Goal: Transaction & Acquisition: Download file/media

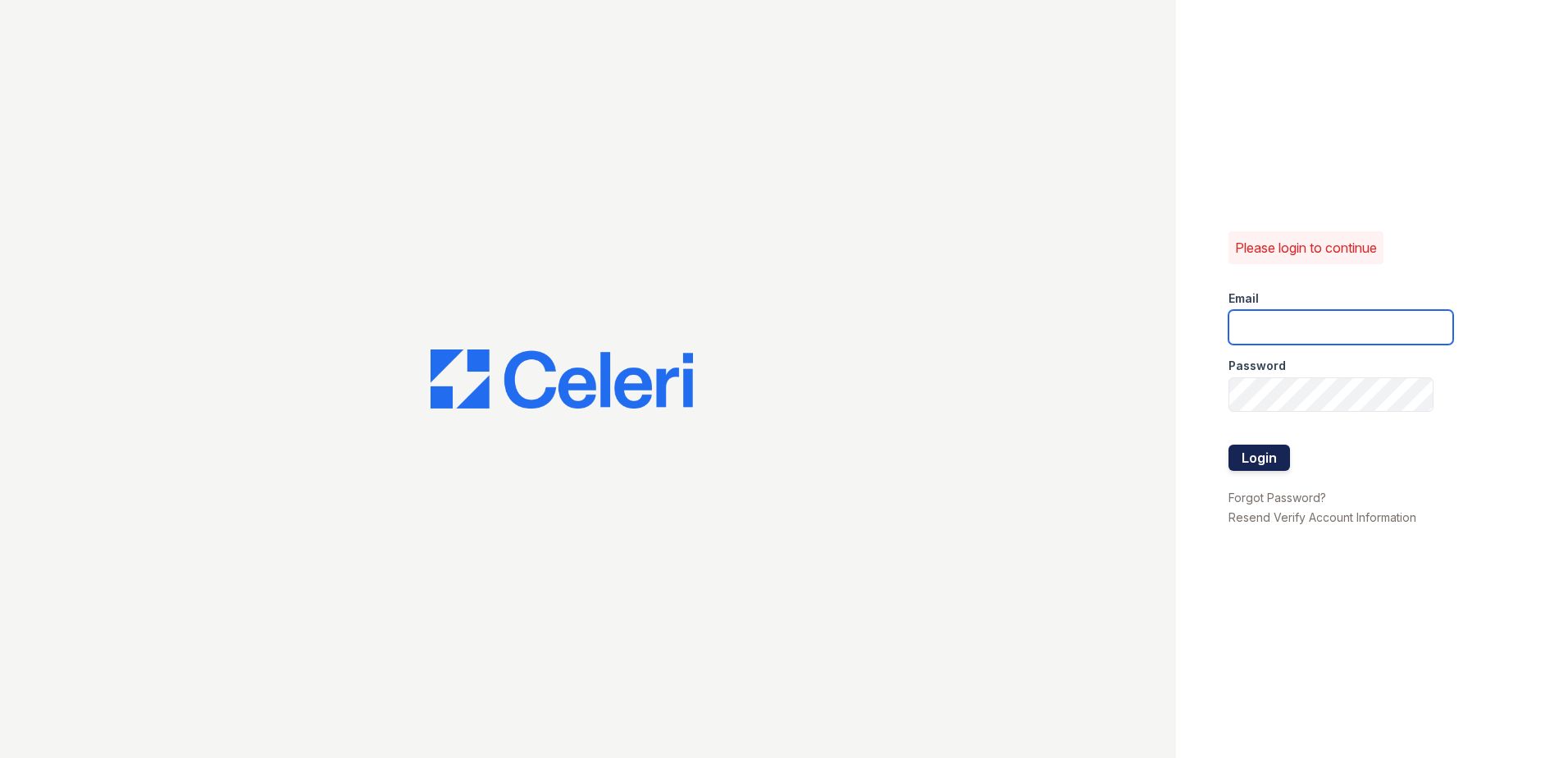
type input "[EMAIL_ADDRESS][PERSON_NAME][DOMAIN_NAME]"
click at [1273, 456] on button "Login" at bounding box center [1259, 457] width 62 height 26
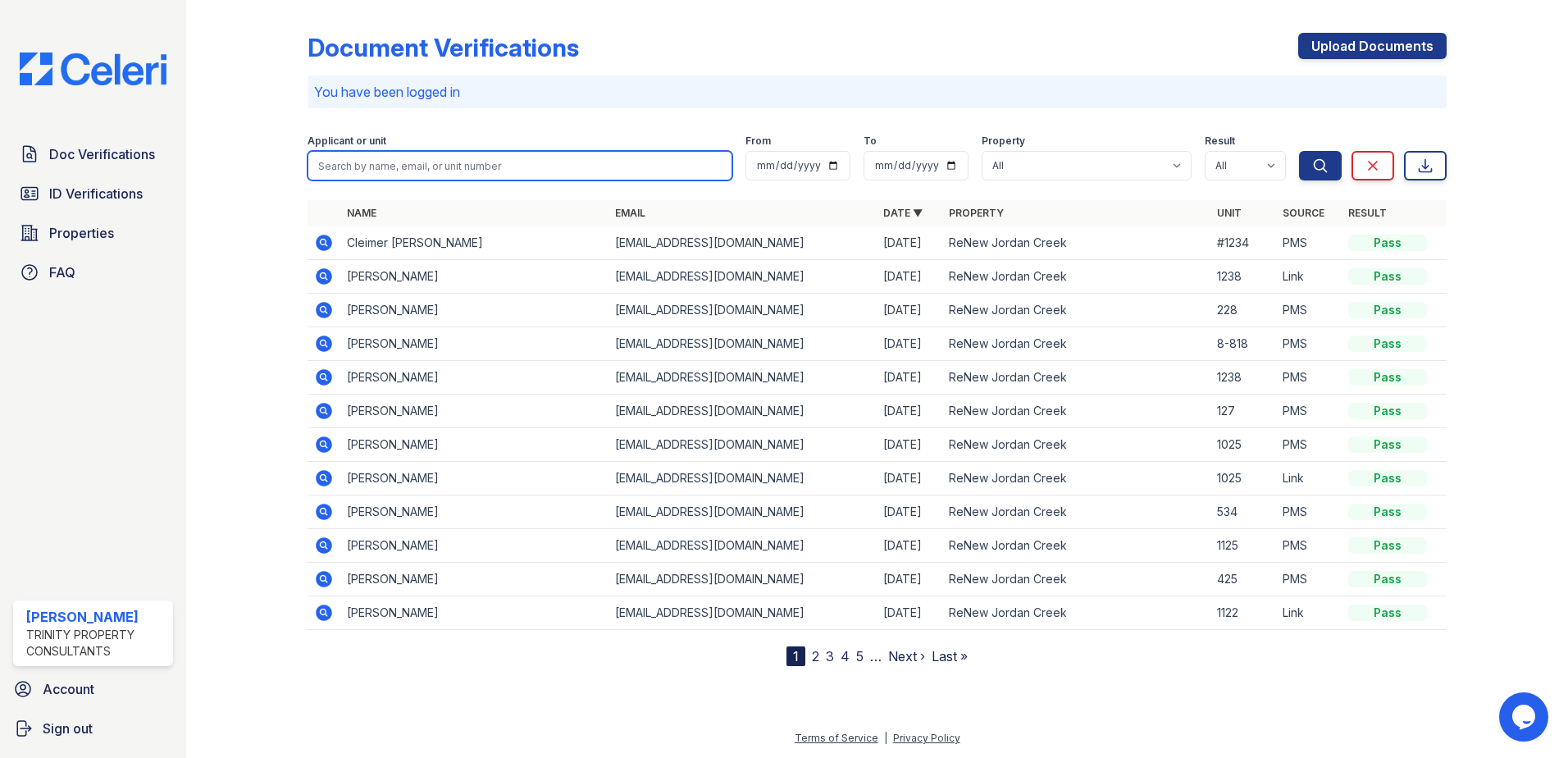
click at [404, 162] on input "search" at bounding box center [520, 166] width 425 height 30
type input "sam"
drag, startPoint x: 386, startPoint y: 166, endPoint x: 109, endPoint y: 143, distance: 278.0
click at [132, 140] on div "Doc Verifications ID Verifications Properties FAQ Summer Clark Trinity Property…" at bounding box center [784, 379] width 1568 height 758
paste input "Stuve, Samuel"
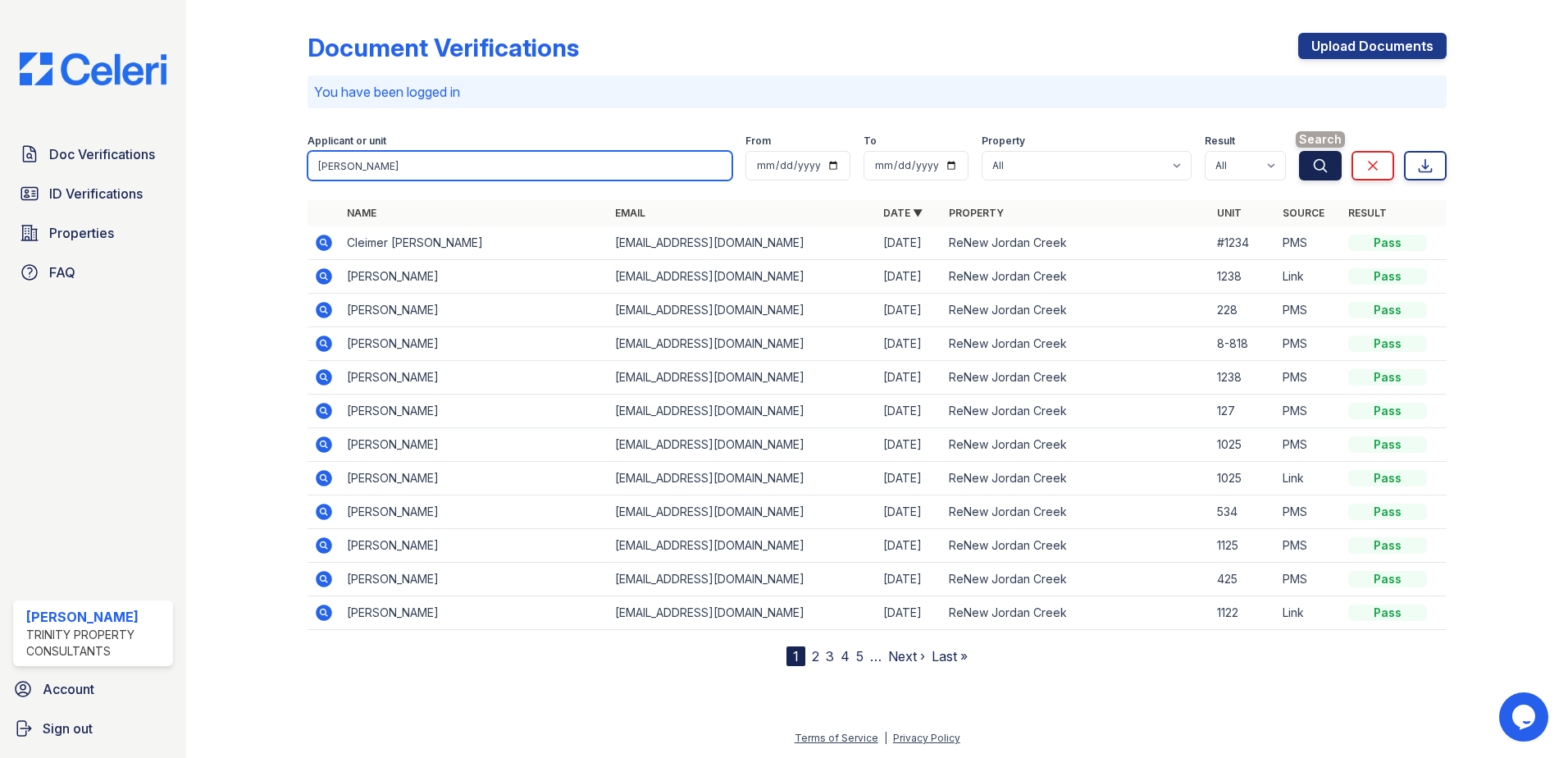
type input "Stuve, Samuel"
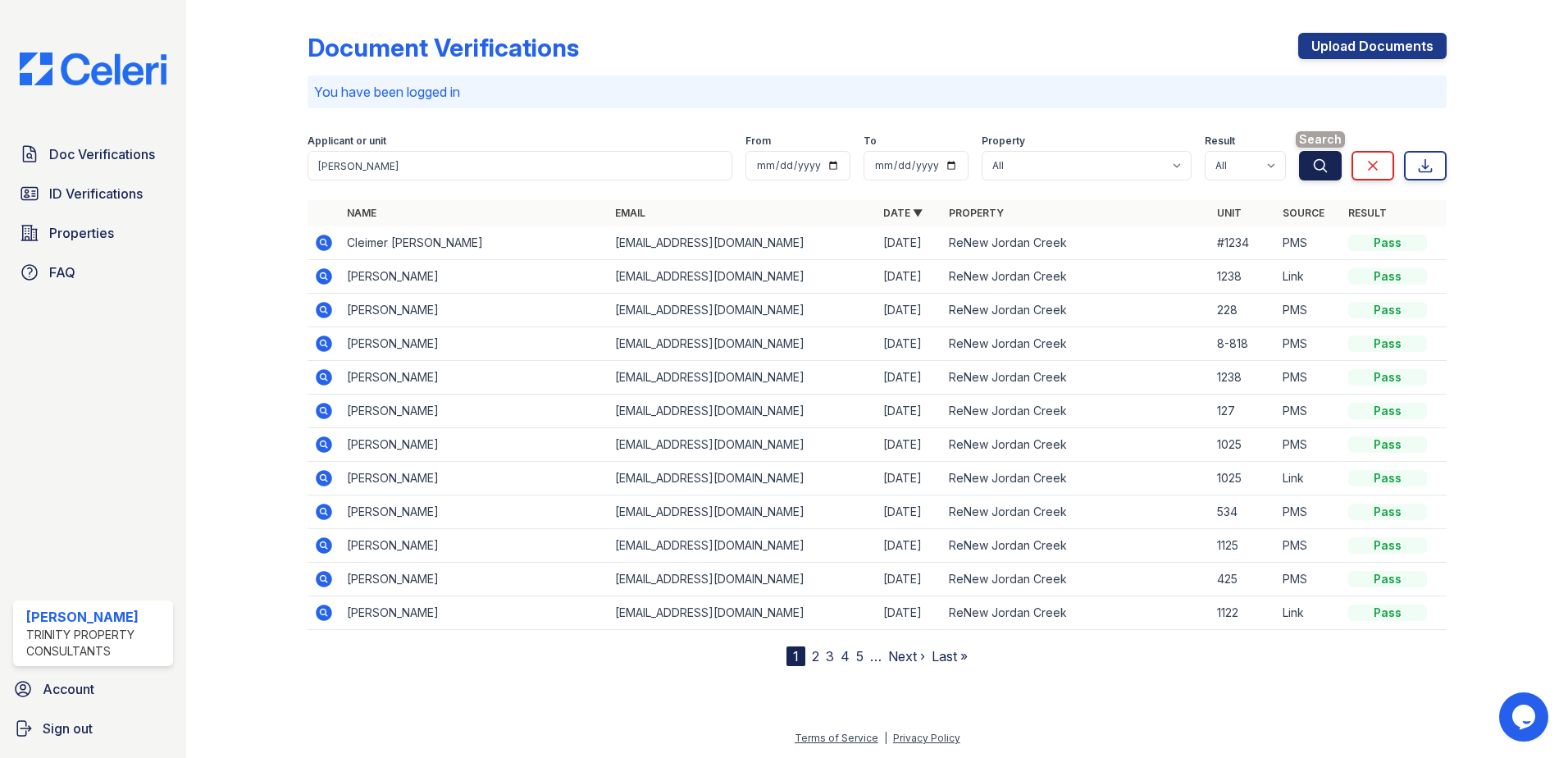
click at [1312, 168] on icon "submit" at bounding box center [1320, 166] width 16 height 16
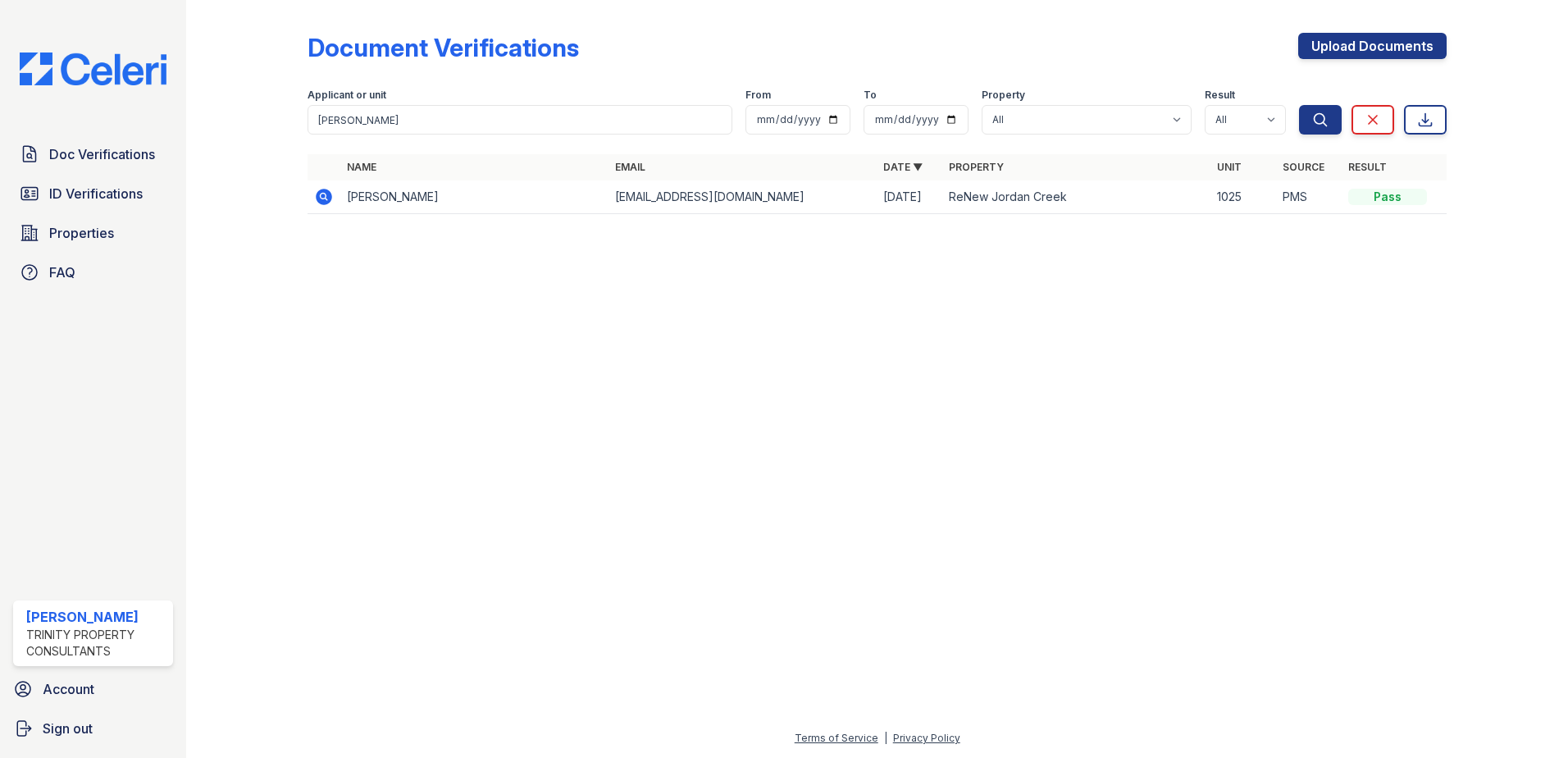
click at [387, 201] on td "Samuel Stuve" at bounding box center [474, 197] width 268 height 34
click at [323, 196] on icon at bounding box center [322, 196] width 5 height 5
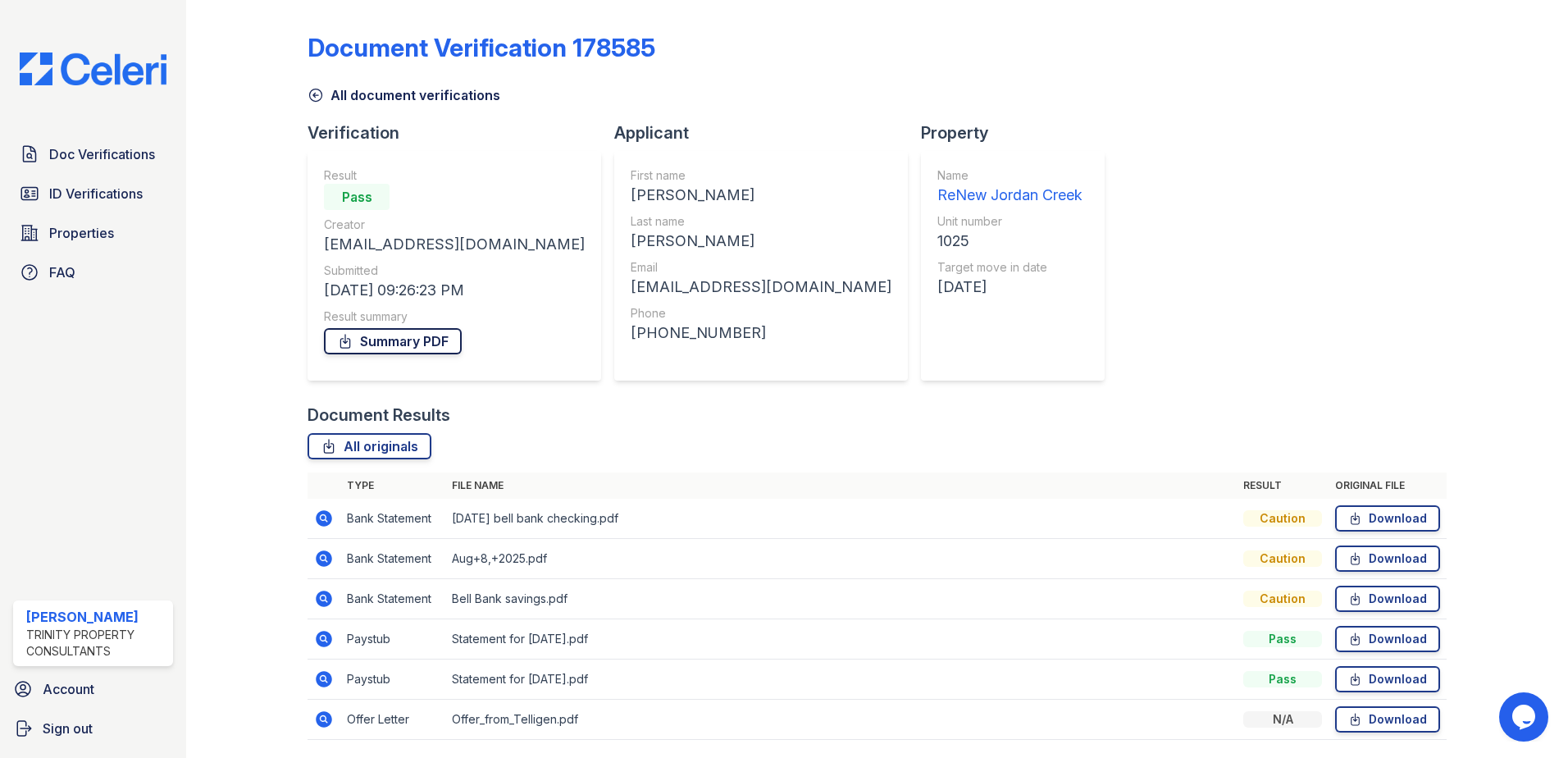
click at [415, 349] on link "Summary PDF" at bounding box center [393, 341] width 138 height 26
